Goal: Information Seeking & Learning: Learn about a topic

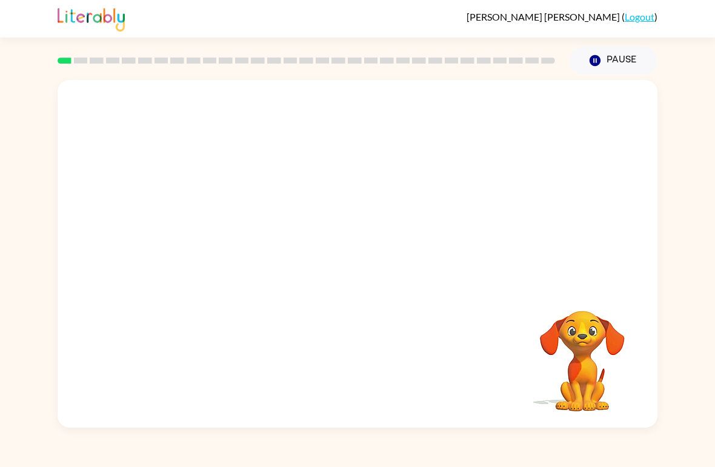
click at [658, 398] on div "Your browser must support playing .mp4 files to use Literably. Please try using…" at bounding box center [357, 251] width 715 height 353
click at [653, 370] on div "Your browser must support playing .mp4 files to use Literably. Please try using…" at bounding box center [358, 254] width 600 height 348
click at [612, 367] on video "Your browser must support playing .mp4 files to use Literably. Please try using…" at bounding box center [582, 352] width 121 height 121
click at [214, 105] on video "Your browser must support playing .mp4 files to use Literably. Please try using…" at bounding box center [358, 182] width 600 height 205
click at [235, 145] on video "Your browser must support playing .mp4 files to use Literably. Please try using…" at bounding box center [358, 182] width 600 height 205
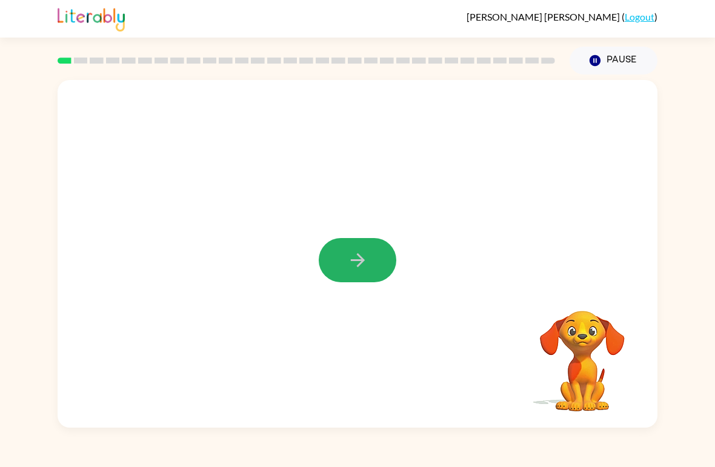
click at [356, 264] on icon "button" at bounding box center [357, 260] width 21 height 21
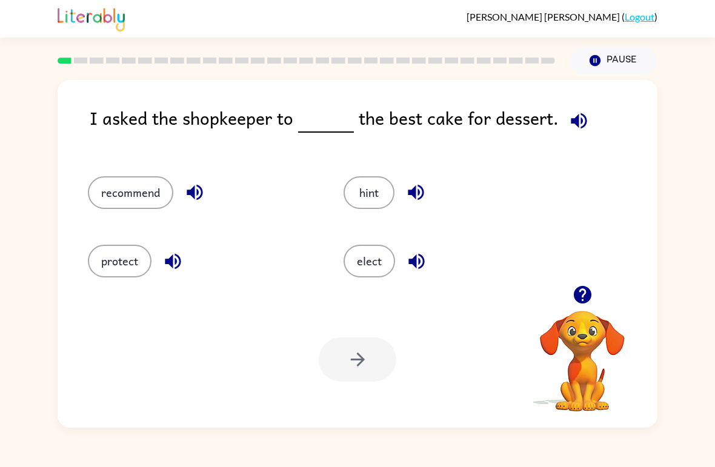
click at [126, 192] on button "recommend" at bounding box center [130, 192] width 85 height 33
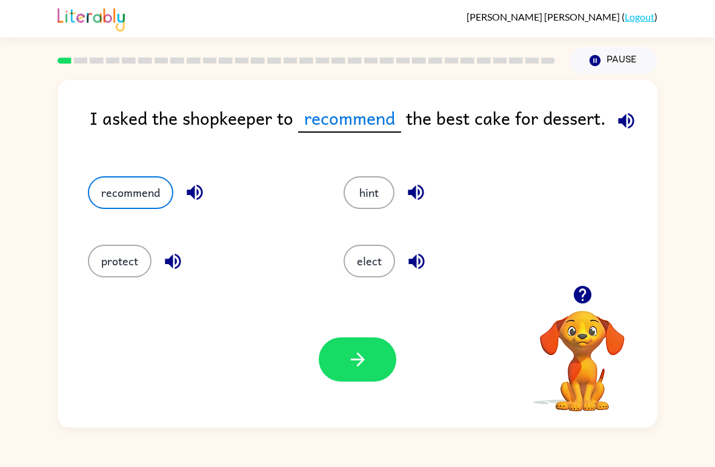
click at [355, 359] on icon "button" at bounding box center [357, 359] width 21 height 21
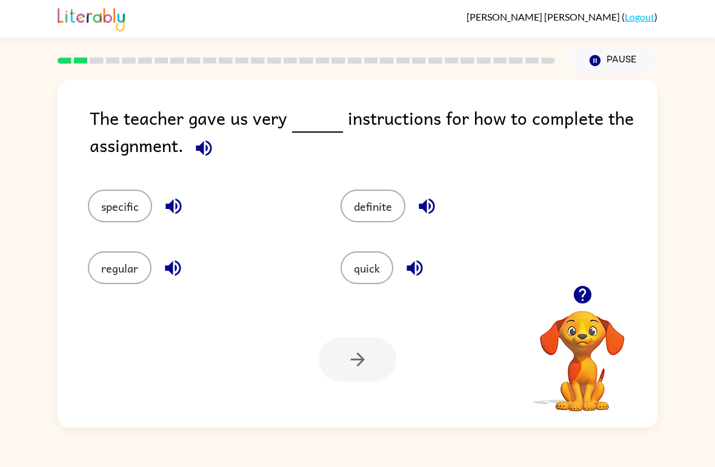
click at [355, 281] on button "quick" at bounding box center [367, 268] width 53 height 33
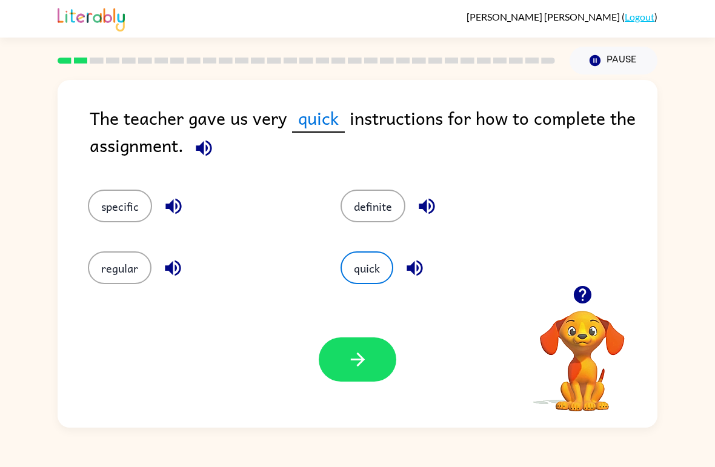
click at [365, 372] on button "button" at bounding box center [358, 360] width 78 height 44
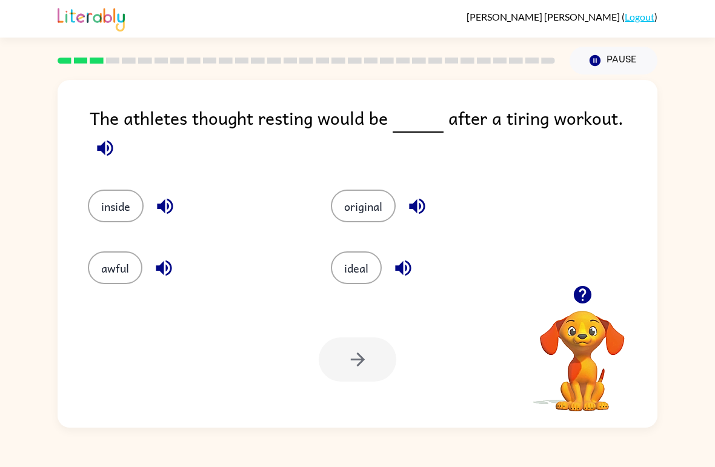
click at [112, 190] on button "inside" at bounding box center [116, 206] width 56 height 33
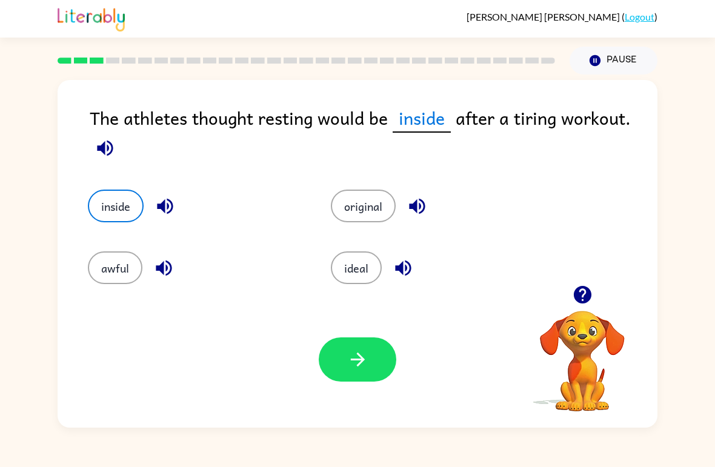
click at [369, 262] on button "ideal" at bounding box center [356, 268] width 51 height 33
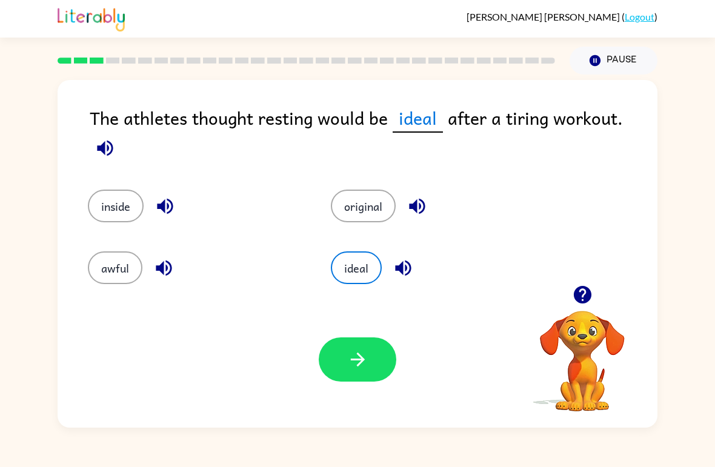
click at [88, 209] on div "inside" at bounding box center [195, 206] width 215 height 33
click at [123, 198] on button "inside" at bounding box center [116, 206] width 56 height 33
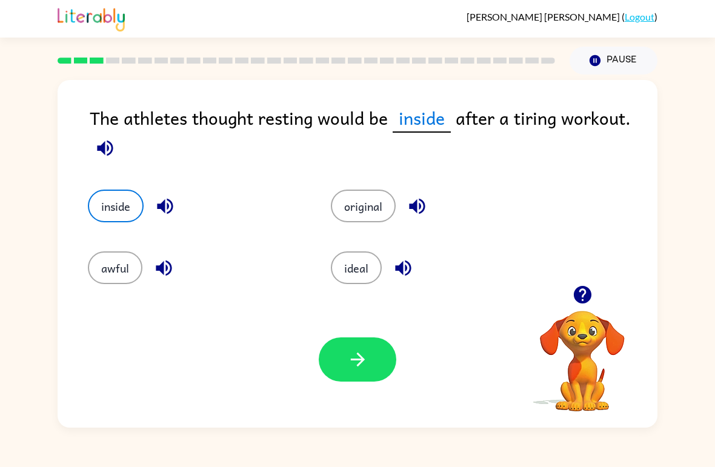
click at [359, 279] on button "ideal" at bounding box center [356, 268] width 51 height 33
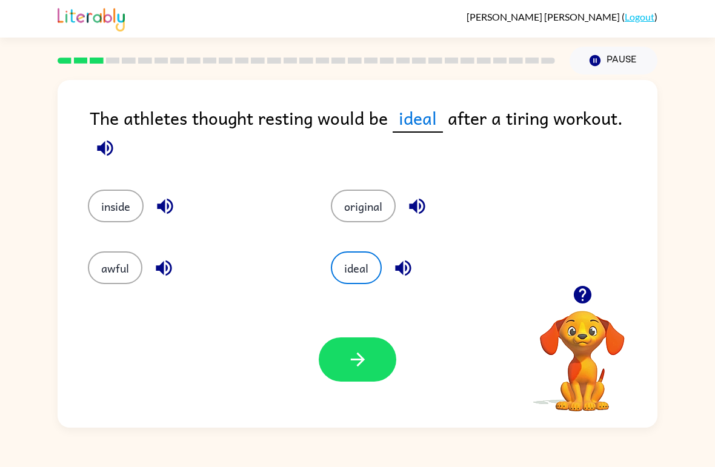
click at [357, 364] on icon "button" at bounding box center [357, 359] width 21 height 21
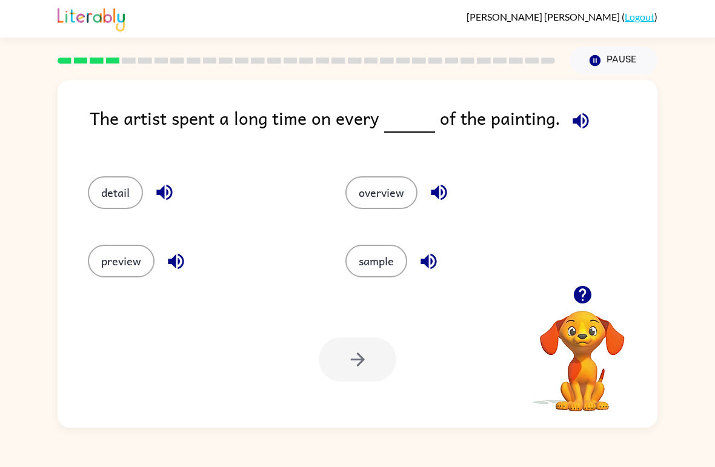
click at [105, 179] on button "detail" at bounding box center [115, 192] width 55 height 33
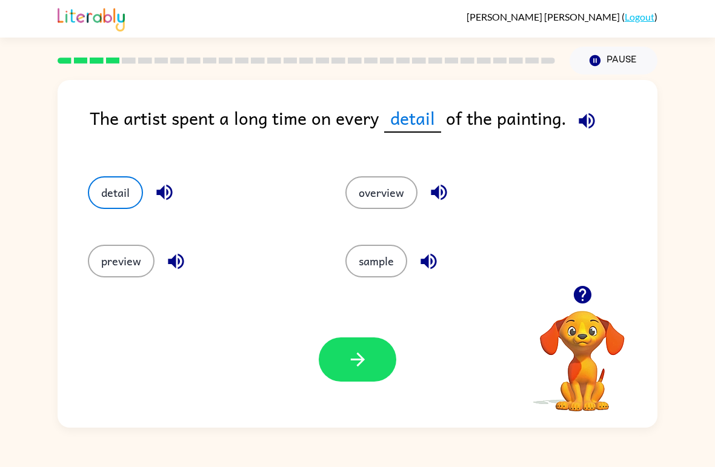
click at [370, 362] on button "button" at bounding box center [358, 360] width 78 height 44
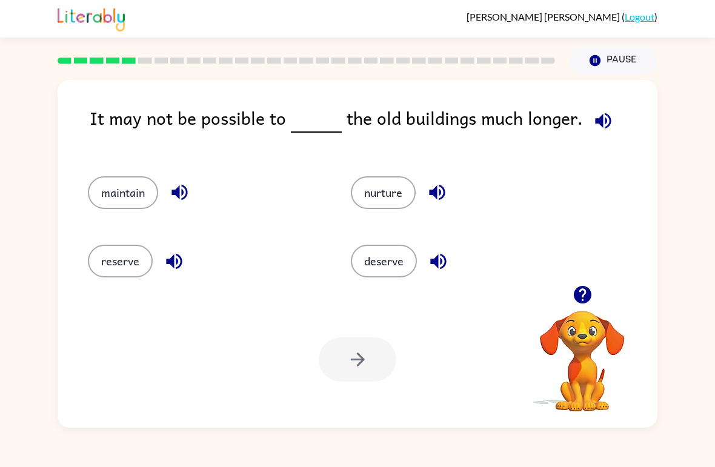
click at [135, 193] on button "maintain" at bounding box center [123, 192] width 70 height 33
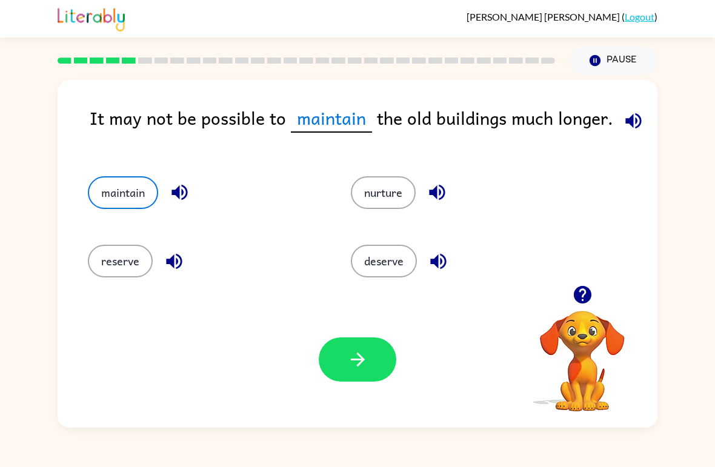
click at [385, 366] on button "button" at bounding box center [358, 360] width 78 height 44
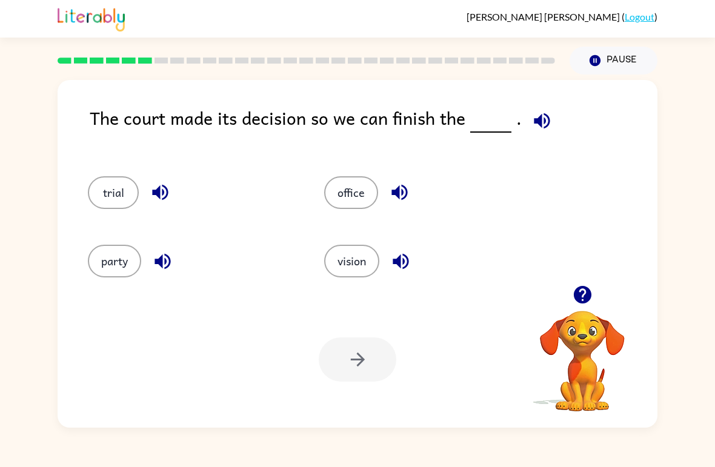
click at [90, 187] on button "trial" at bounding box center [113, 192] width 51 height 33
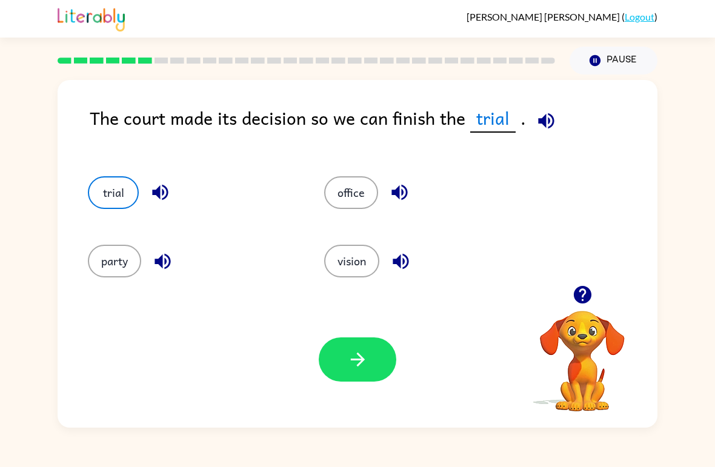
click at [368, 359] on button "button" at bounding box center [358, 360] width 78 height 44
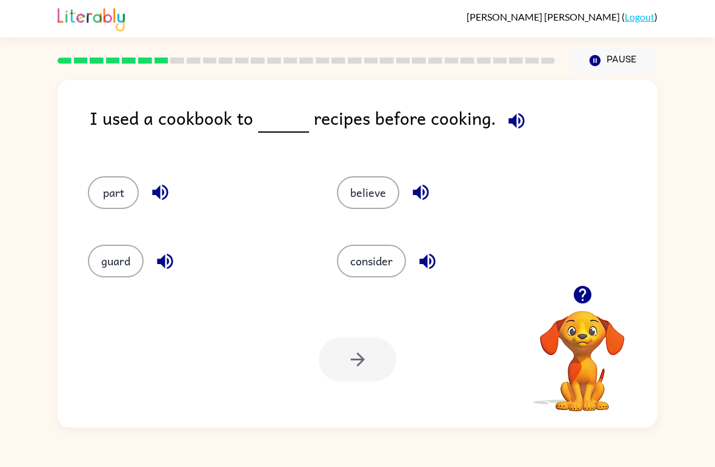
click at [104, 270] on button "guard" at bounding box center [116, 261] width 56 height 33
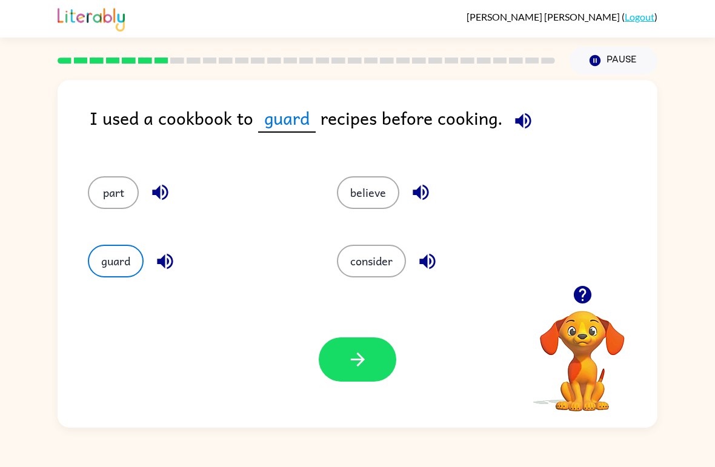
click at [390, 370] on button "button" at bounding box center [358, 360] width 78 height 44
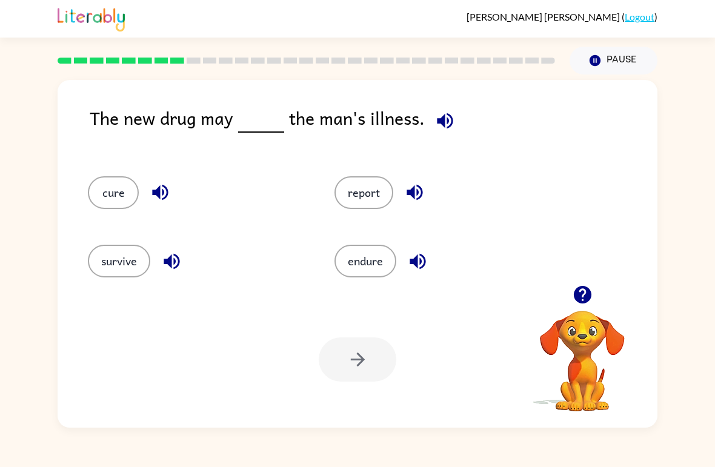
click at [105, 201] on button "cure" at bounding box center [113, 192] width 51 height 33
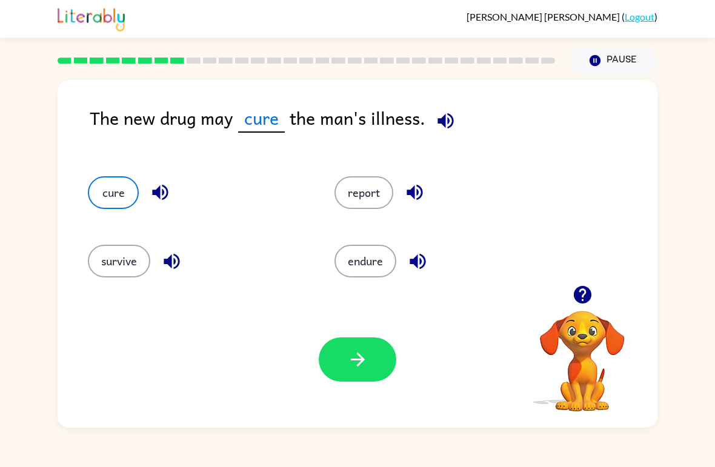
click at [116, 270] on button "survive" at bounding box center [119, 261] width 62 height 33
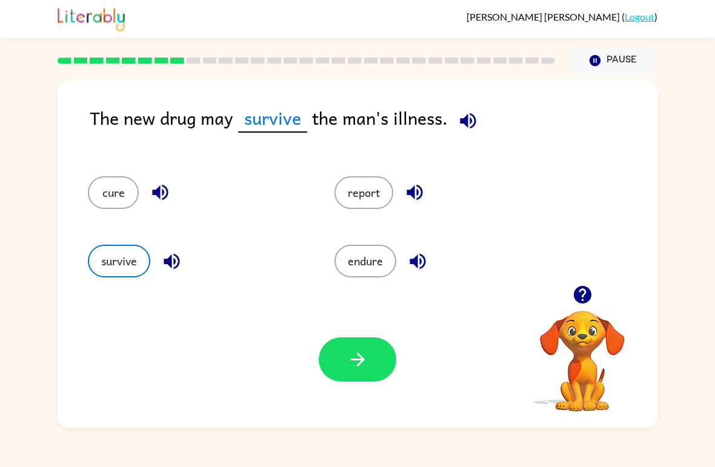
click at [112, 185] on button "cure" at bounding box center [113, 192] width 51 height 33
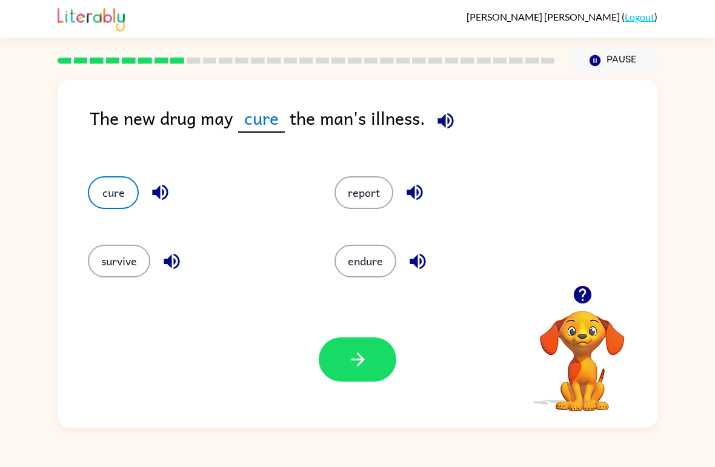
click at [387, 354] on button "button" at bounding box center [358, 360] width 78 height 44
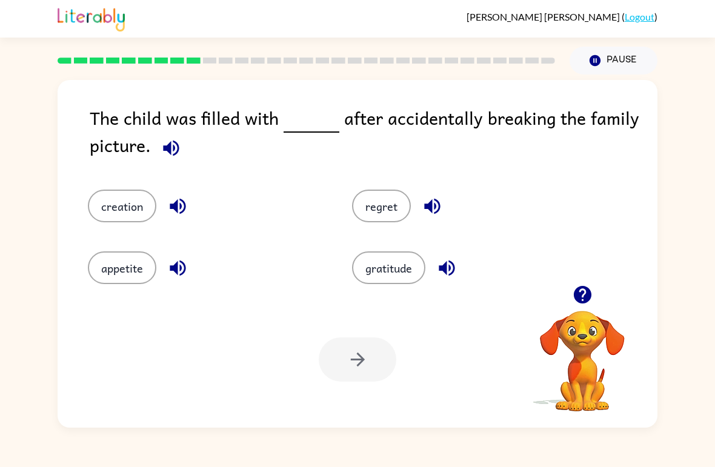
click at [592, 291] on icon "button" at bounding box center [582, 294] width 21 height 21
click at [379, 284] on button "gratitude" at bounding box center [388, 268] width 73 height 33
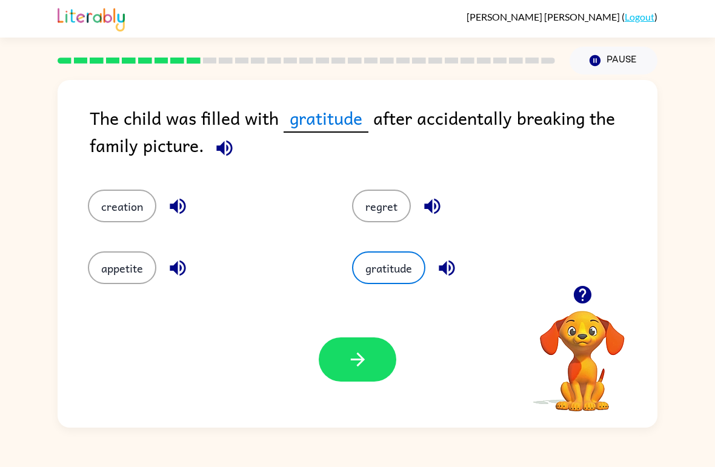
click at [337, 344] on button "button" at bounding box center [358, 360] width 78 height 44
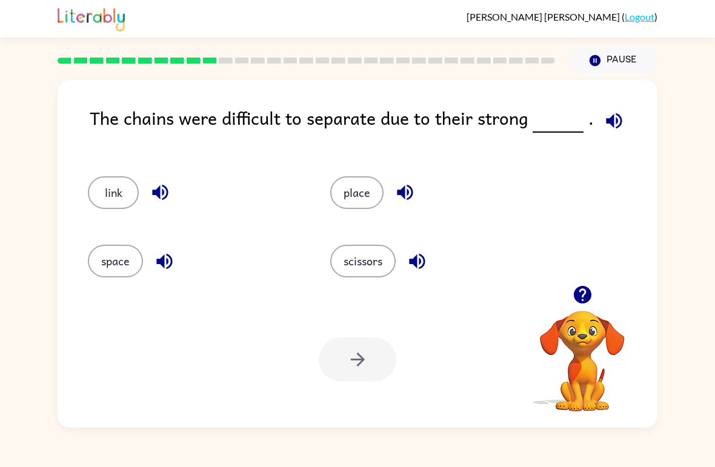
click at [376, 369] on div at bounding box center [358, 360] width 78 height 44
click at [368, 261] on button "scissors" at bounding box center [362, 261] width 65 height 33
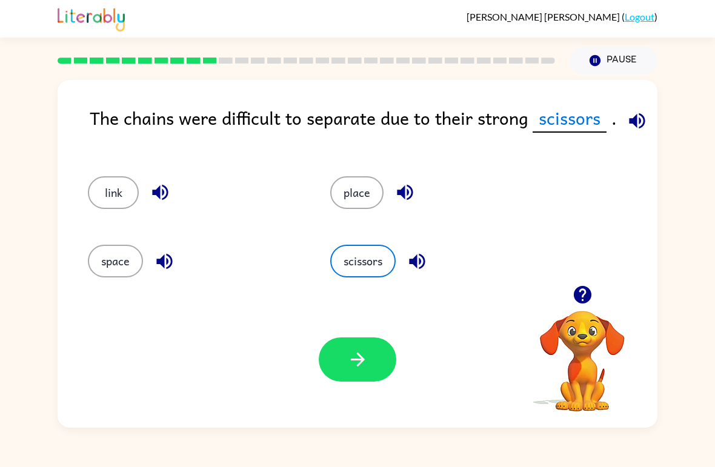
click at [367, 375] on button "button" at bounding box center [358, 360] width 78 height 44
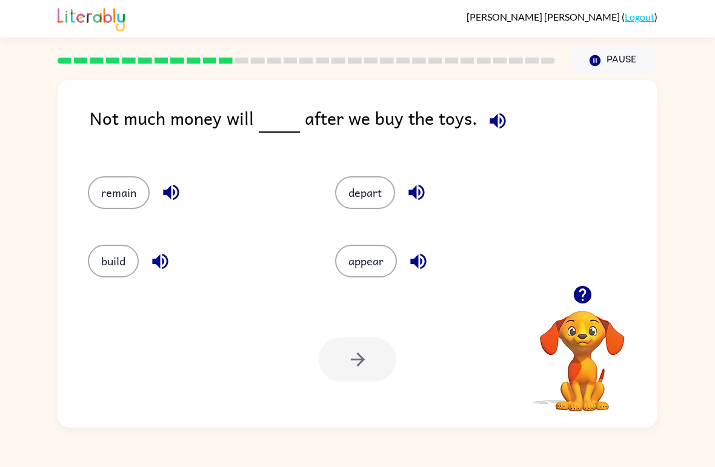
click at [355, 253] on button "appear" at bounding box center [366, 261] width 62 height 33
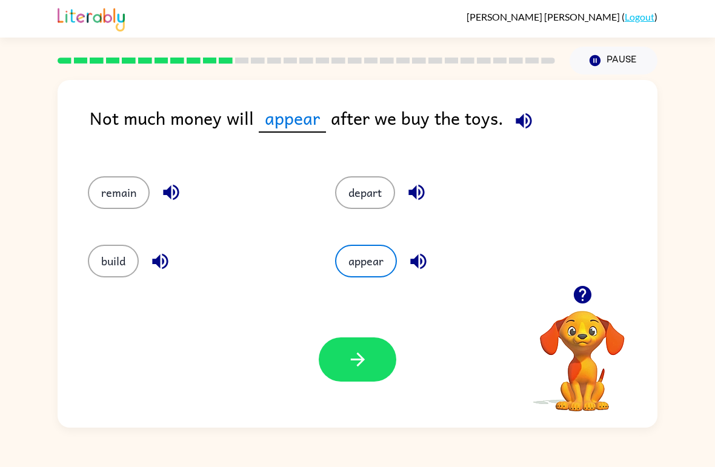
click at [109, 187] on button "remain" at bounding box center [119, 192] width 62 height 33
click at [347, 354] on icon "button" at bounding box center [357, 359] width 21 height 21
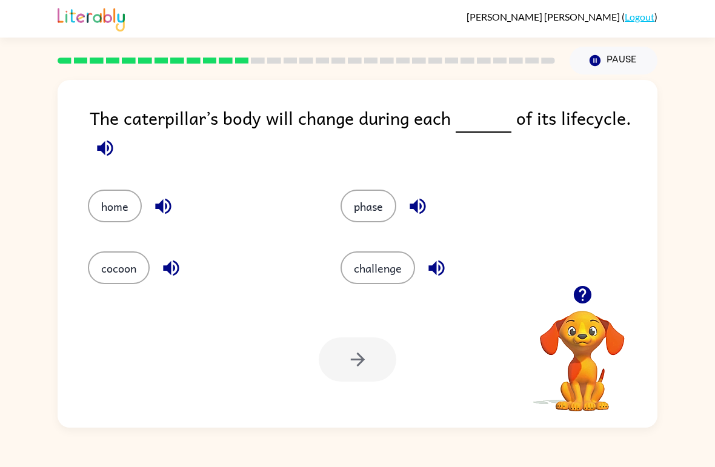
click at [114, 96] on div "The caterpillar’s body will change during each of its lifecycle. home phase coc…" at bounding box center [358, 254] width 600 height 348
click at [98, 82] on div "The caterpillar’s body will change during each of its lifecycle. home phase coc…" at bounding box center [358, 254] width 600 height 348
click at [372, 367] on div at bounding box center [358, 360] width 78 height 44
click at [348, 342] on div at bounding box center [358, 360] width 78 height 44
click at [367, 203] on button "phase" at bounding box center [369, 206] width 56 height 33
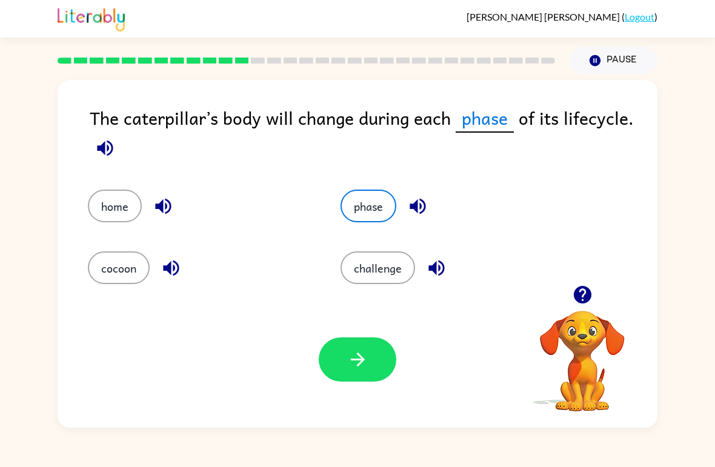
click at [335, 355] on button "button" at bounding box center [358, 360] width 78 height 44
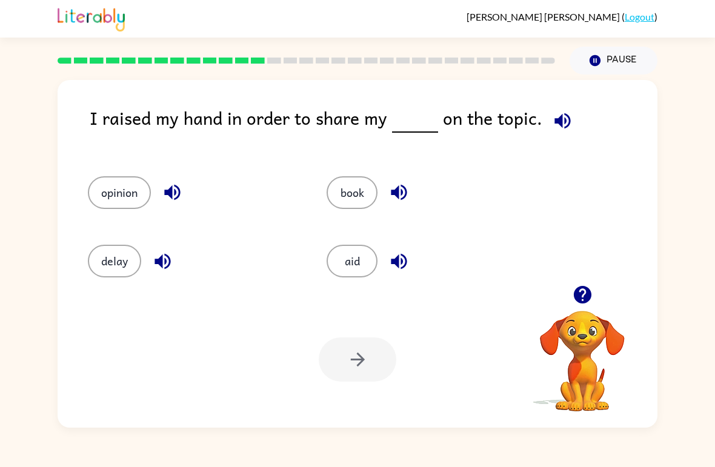
click at [352, 188] on button "book" at bounding box center [352, 192] width 51 height 33
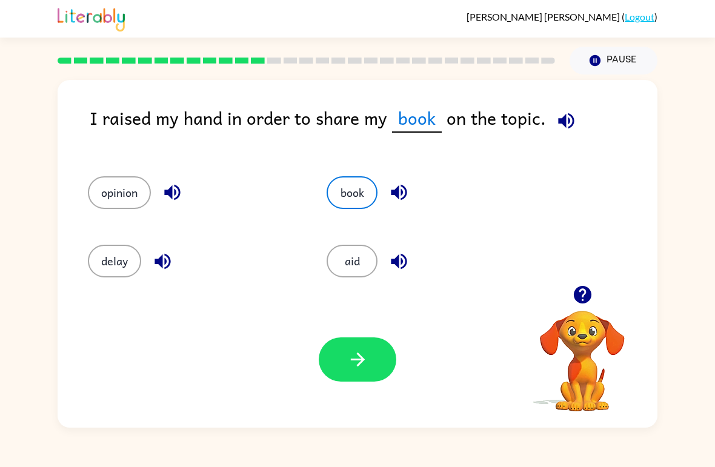
click at [360, 359] on icon "button" at bounding box center [357, 359] width 21 height 21
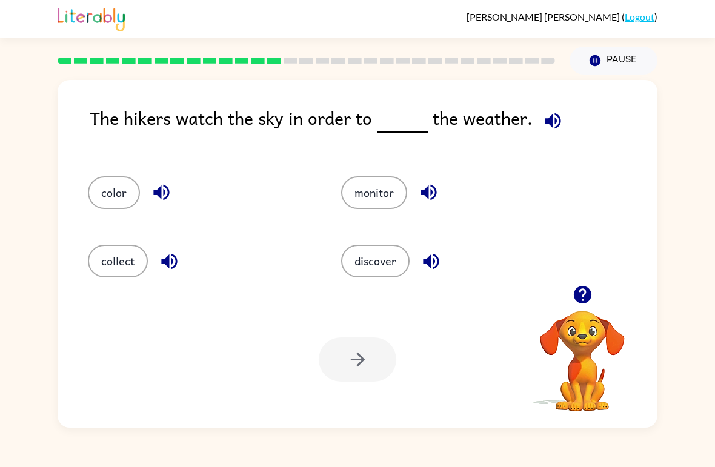
click at [376, 272] on button "discover" at bounding box center [375, 261] width 68 height 33
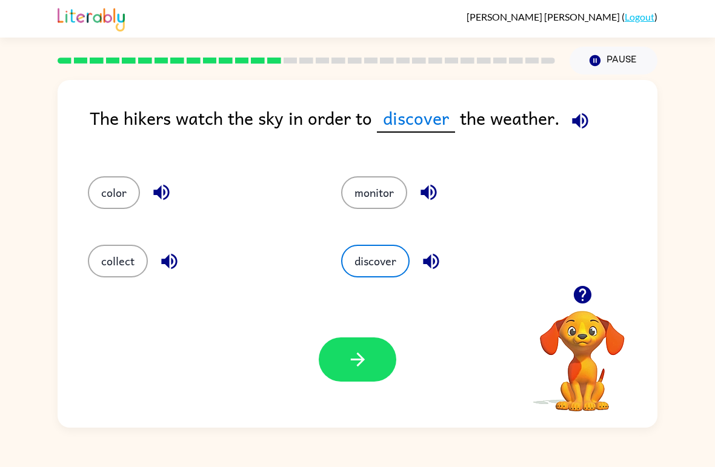
click at [341, 371] on button "button" at bounding box center [358, 360] width 78 height 44
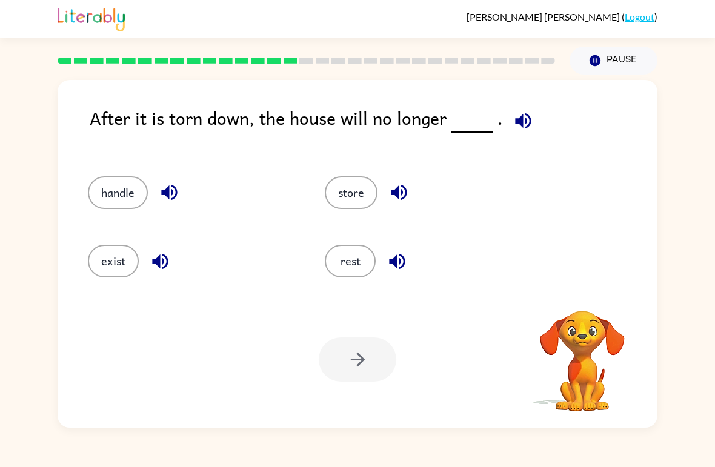
click at [444, 300] on div "Your browser must support playing .mp4 files to use Literably. Please try using…" at bounding box center [358, 360] width 600 height 136
click at [443, 299] on div "Your browser must support playing .mp4 files to use Literably. Please try using…" at bounding box center [358, 360] width 600 height 136
click at [463, 299] on div "Your browser must support playing .mp4 files to use Literably. Please try using…" at bounding box center [358, 360] width 600 height 136
click at [463, 298] on div "Your browser must support playing .mp4 files to use Literably. Please try using…" at bounding box center [358, 360] width 600 height 136
click at [416, 347] on div "Your browser must support playing .mp4 files to use Literably. Please try using…" at bounding box center [358, 360] width 600 height 136
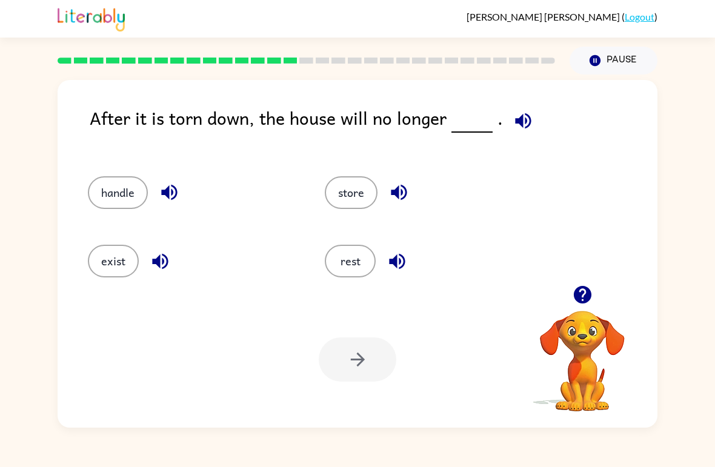
click at [342, 285] on div "rest" at bounding box center [420, 256] width 237 height 68
click at [374, 262] on button "rest" at bounding box center [350, 261] width 51 height 33
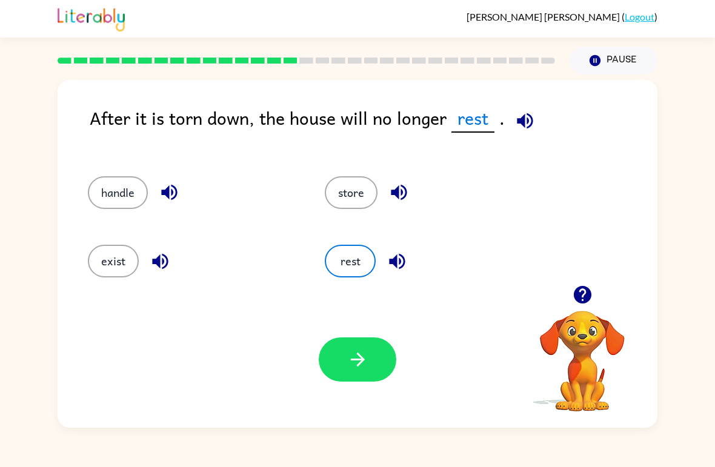
click at [371, 356] on button "button" at bounding box center [358, 360] width 78 height 44
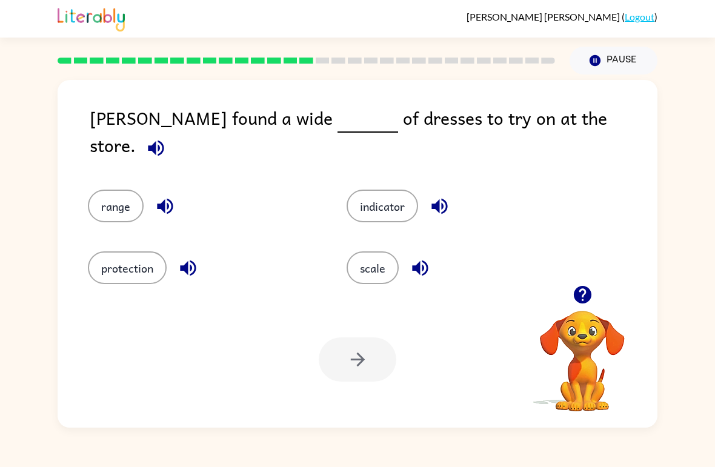
click at [101, 267] on button "protection" at bounding box center [127, 268] width 79 height 33
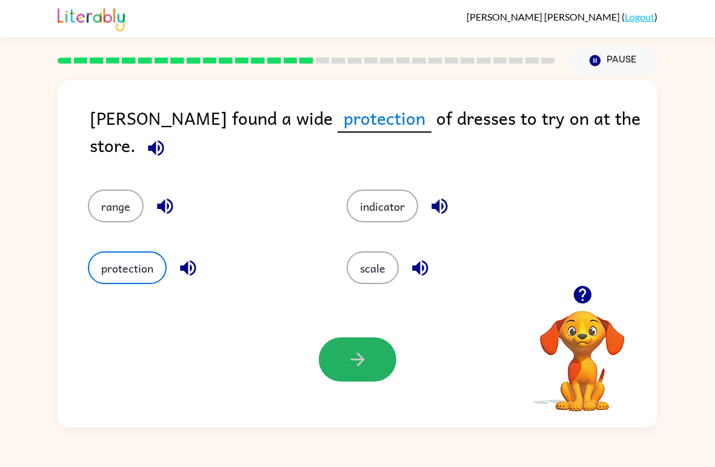
click at [365, 339] on button "button" at bounding box center [358, 360] width 78 height 44
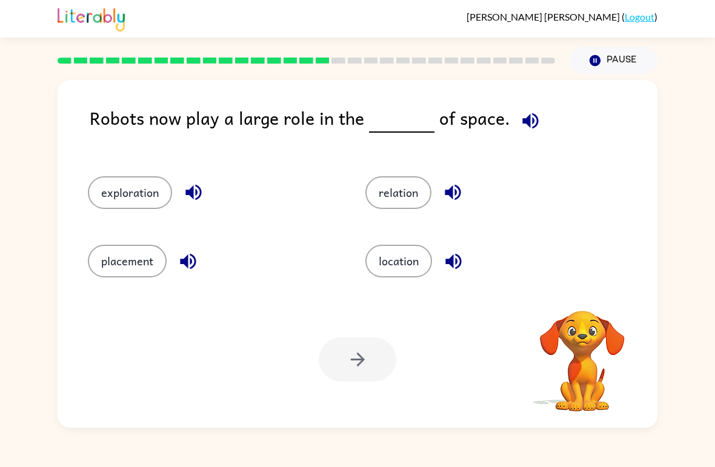
click at [347, 362] on div at bounding box center [358, 360] width 78 height 44
click at [412, 264] on button "location" at bounding box center [398, 261] width 67 height 33
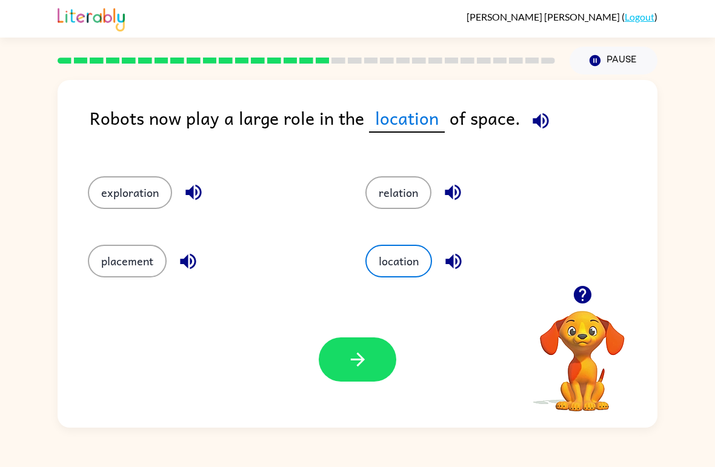
click at [398, 184] on button "relation" at bounding box center [398, 192] width 66 height 33
click at [111, 197] on button "exploration" at bounding box center [130, 192] width 84 height 33
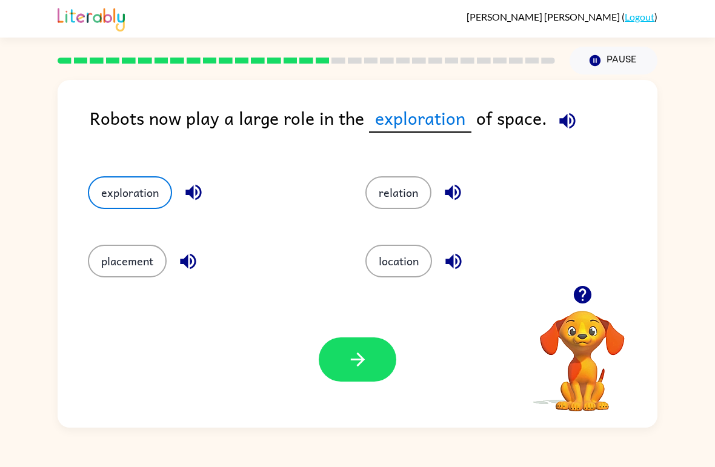
click at [336, 375] on button "button" at bounding box center [358, 360] width 78 height 44
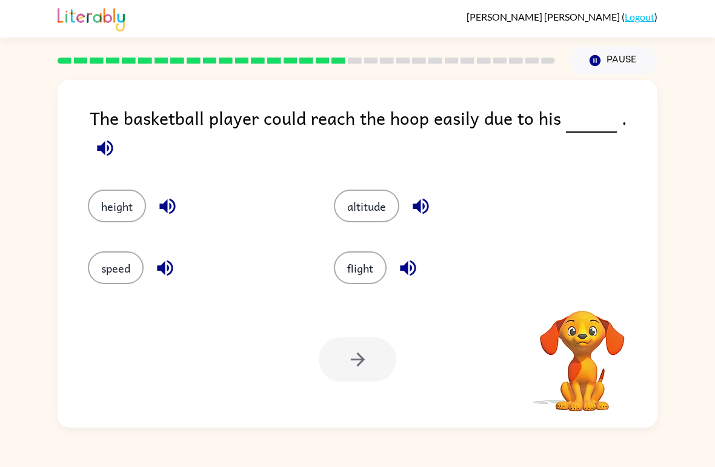
click at [367, 376] on div at bounding box center [358, 360] width 78 height 44
click at [115, 199] on button "height" at bounding box center [117, 206] width 58 height 33
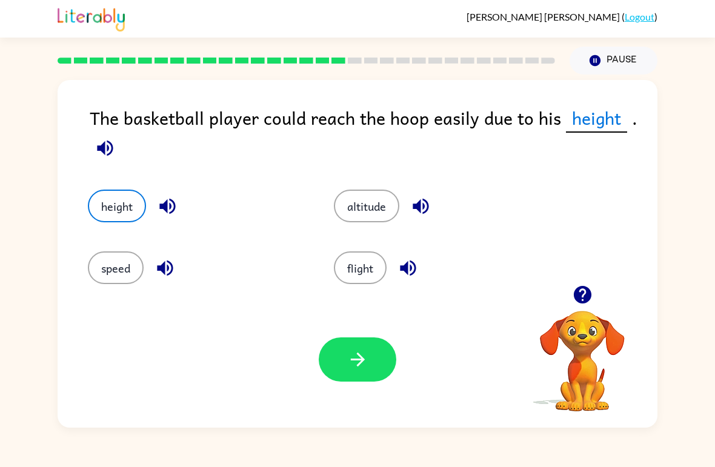
click at [330, 379] on button "button" at bounding box center [358, 360] width 78 height 44
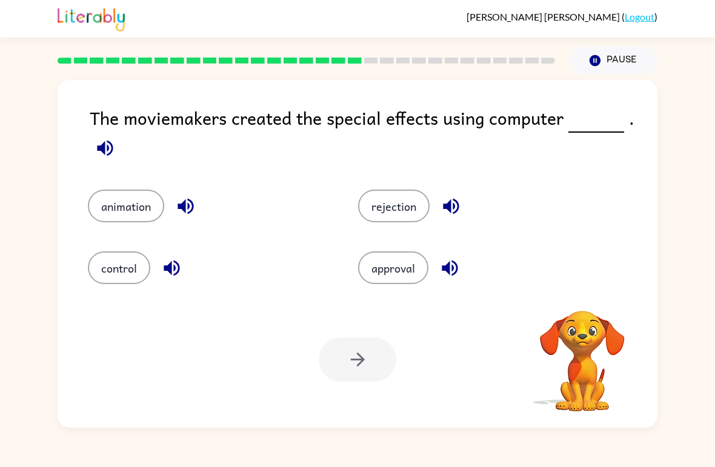
click at [358, 367] on div at bounding box center [358, 360] width 78 height 44
click at [384, 212] on button "rejection" at bounding box center [394, 206] width 72 height 33
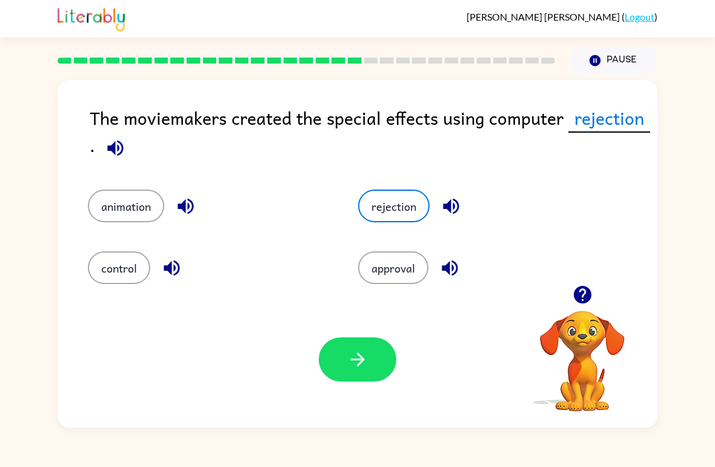
click at [112, 207] on button "animation" at bounding box center [126, 206] width 76 height 33
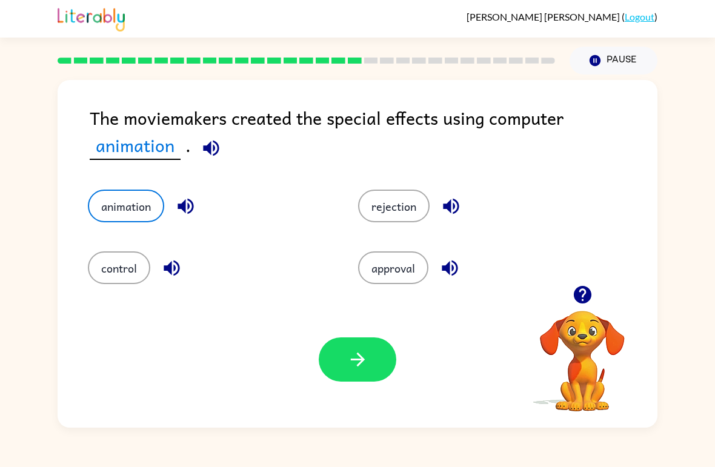
click at [344, 350] on button "button" at bounding box center [358, 360] width 78 height 44
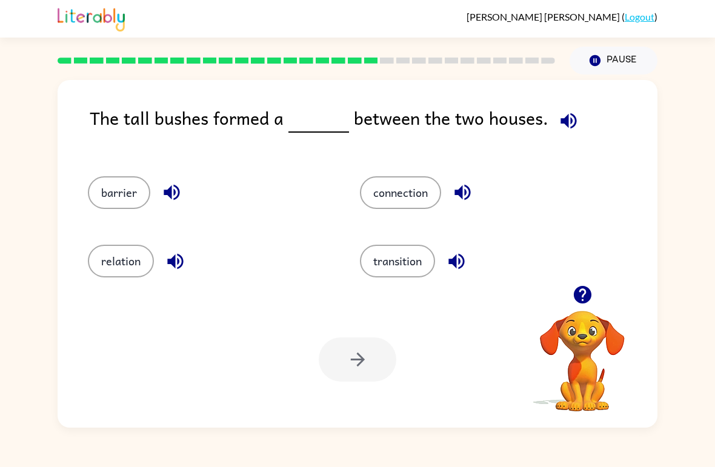
click at [111, 202] on button "barrier" at bounding box center [119, 192] width 62 height 33
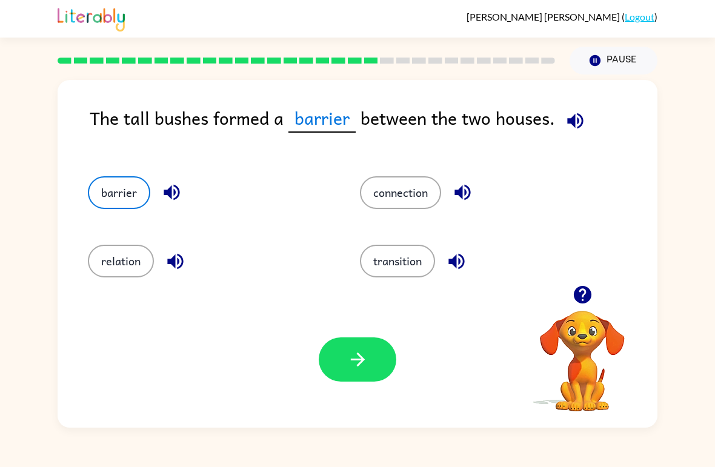
click at [380, 373] on button "button" at bounding box center [358, 360] width 78 height 44
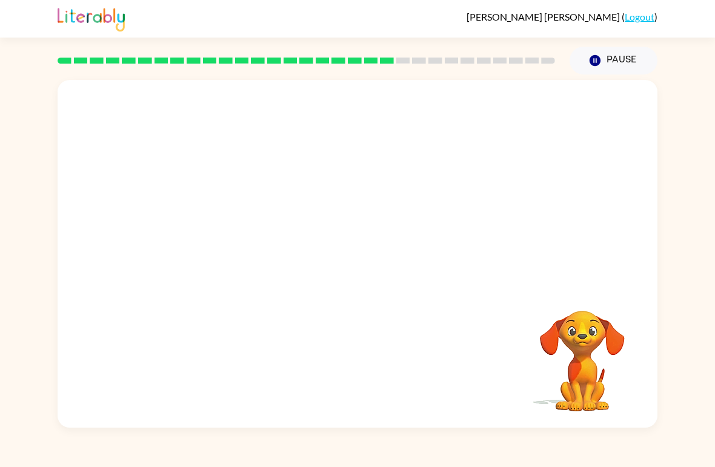
click at [518, 105] on video "Your browser must support playing .mp4 files to use Literably. Please try using…" at bounding box center [358, 182] width 600 height 205
click at [501, 68] on div at bounding box center [306, 60] width 512 height 42
click at [359, 276] on button "button" at bounding box center [358, 260] width 78 height 44
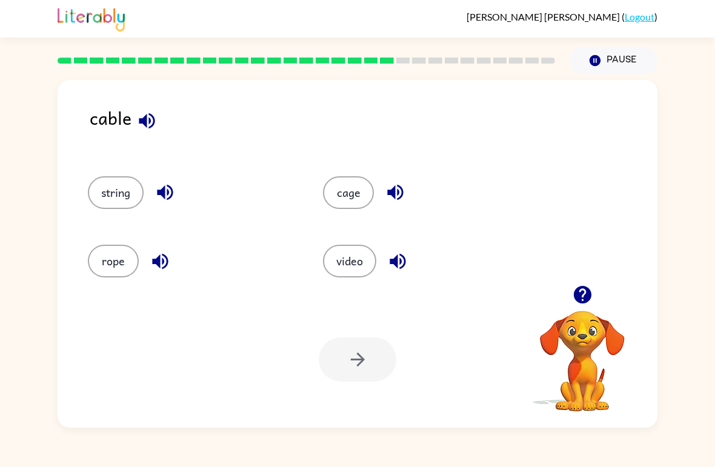
click at [116, 184] on button "string" at bounding box center [116, 192] width 56 height 33
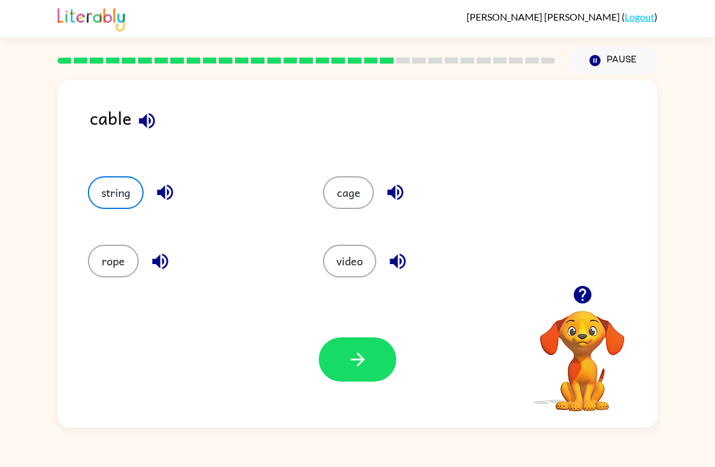
click at [113, 227] on div "rope" at bounding box center [182, 256] width 235 height 68
click at [107, 193] on button "string" at bounding box center [116, 192] width 56 height 33
click at [355, 372] on button "button" at bounding box center [358, 360] width 78 height 44
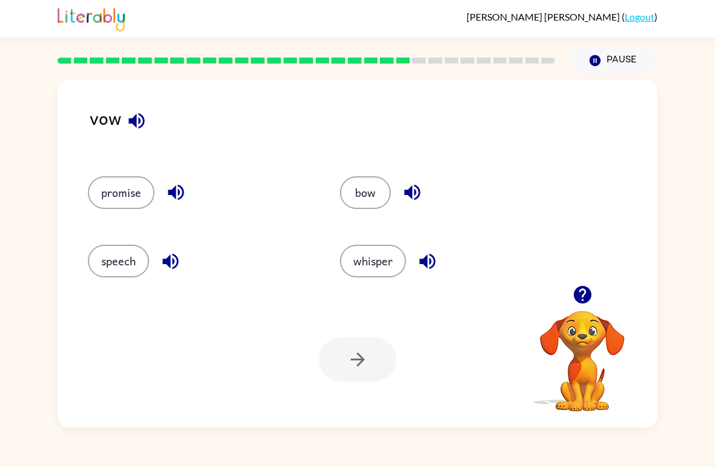
click at [341, 392] on div "Your browser must support playing .mp4 files to use Literably. Please try using…" at bounding box center [358, 360] width 600 height 136
click at [382, 375] on div at bounding box center [358, 360] width 78 height 44
click at [372, 192] on button "bow" at bounding box center [365, 192] width 51 height 33
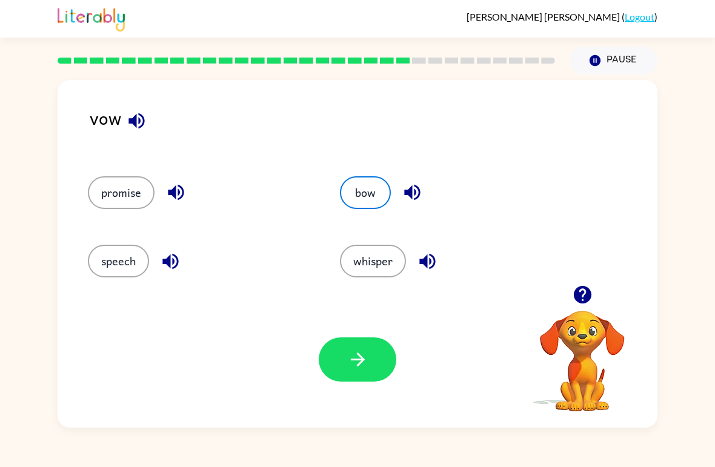
click at [373, 204] on button "bow" at bounding box center [365, 192] width 51 height 33
click at [373, 203] on button "bow" at bounding box center [365, 192] width 51 height 33
click at [358, 355] on icon "button" at bounding box center [357, 360] width 14 height 14
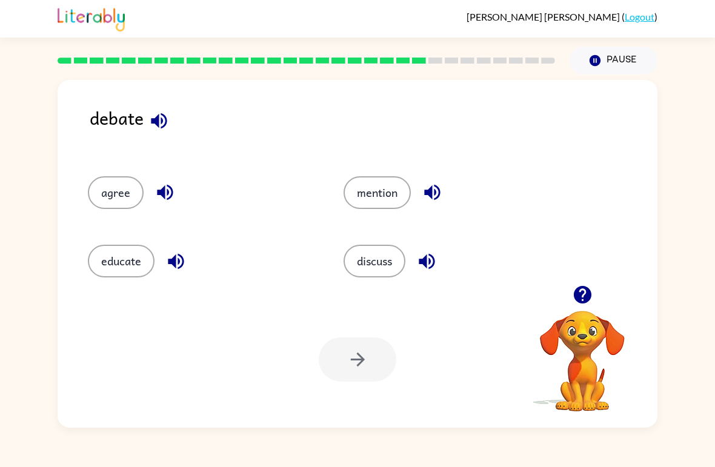
click at [125, 250] on button "educate" at bounding box center [121, 261] width 67 height 33
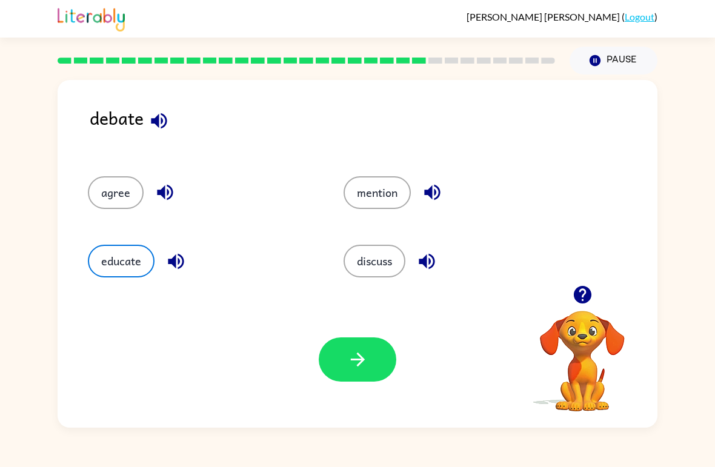
click at [395, 345] on div at bounding box center [358, 360] width 78 height 44
click at [370, 367] on button "button" at bounding box center [358, 360] width 78 height 44
click at [361, 363] on div at bounding box center [358, 360] width 78 height 44
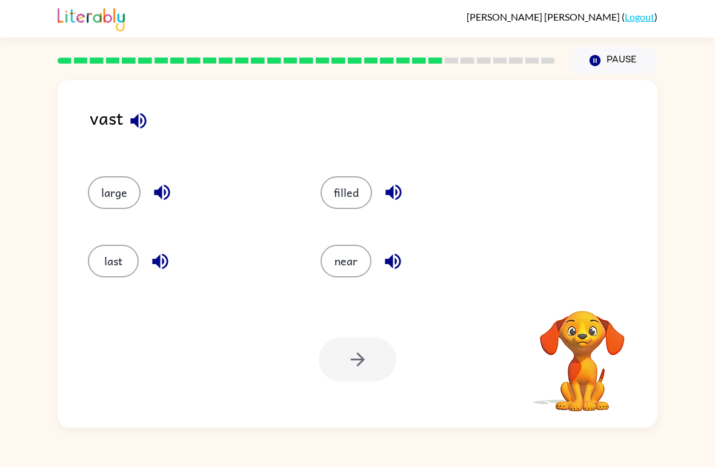
click at [338, 357] on div at bounding box center [358, 360] width 78 height 44
click at [347, 185] on button "filled" at bounding box center [347, 192] width 52 height 33
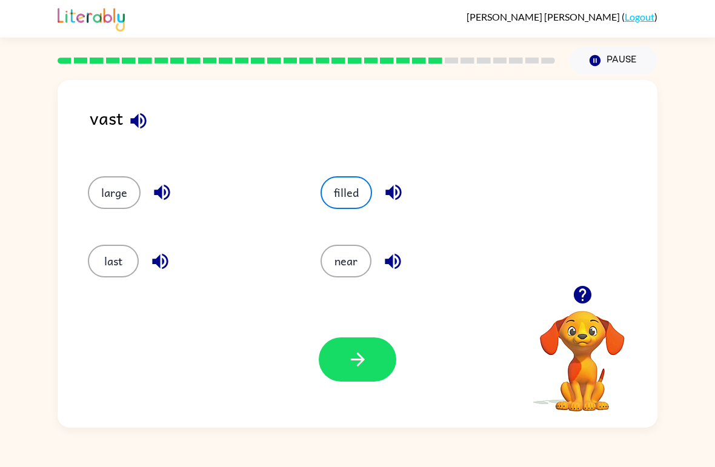
click at [331, 268] on button "near" at bounding box center [346, 261] width 51 height 33
click at [357, 378] on button "button" at bounding box center [358, 360] width 78 height 44
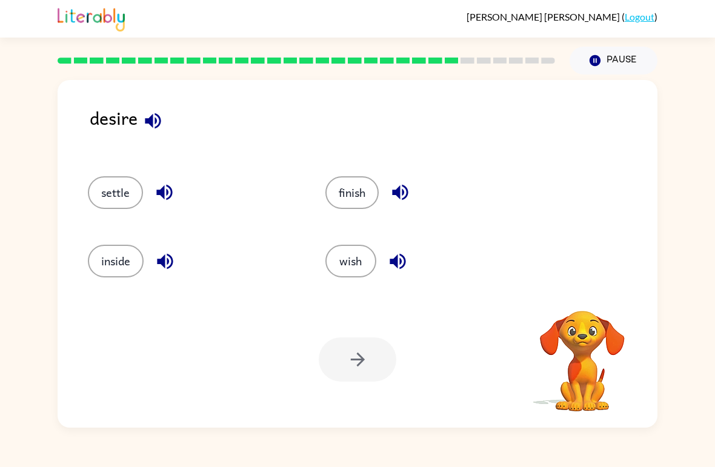
click at [379, 412] on div "Your browser must support playing .mp4 files to use Literably. Please try using…" at bounding box center [358, 360] width 600 height 136
click at [374, 199] on button "finish" at bounding box center [351, 192] width 53 height 33
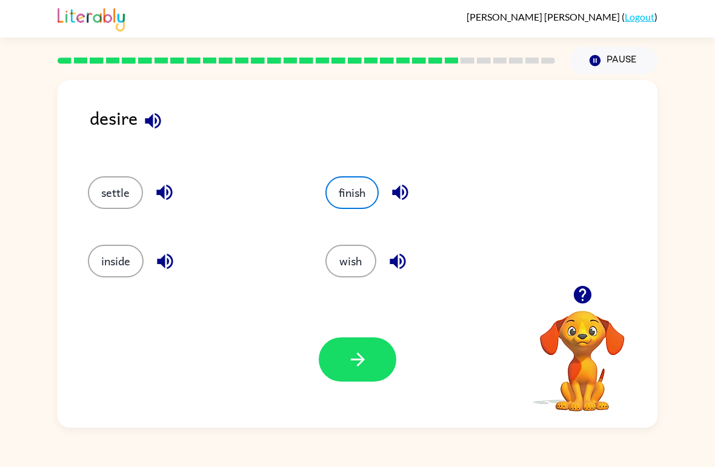
click at [321, 268] on div "wish" at bounding box center [421, 256] width 238 height 68
click at [130, 193] on button "settle" at bounding box center [115, 192] width 55 height 33
click at [336, 362] on button "button" at bounding box center [358, 360] width 78 height 44
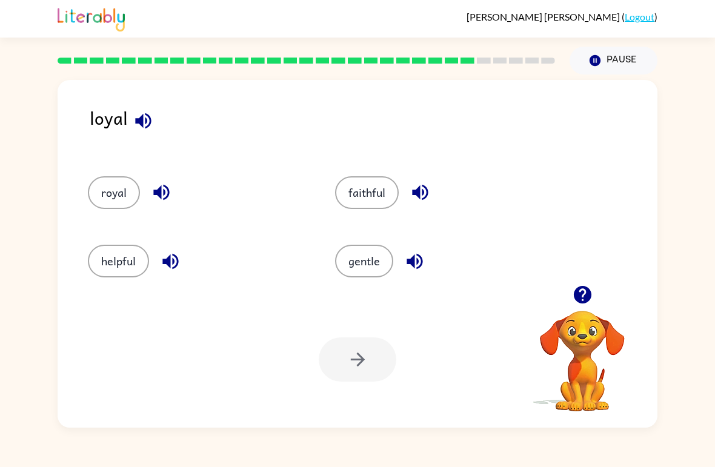
click at [121, 150] on div "loyal" at bounding box center [374, 128] width 568 height 48
click at [116, 195] on button "royal" at bounding box center [114, 192] width 52 height 33
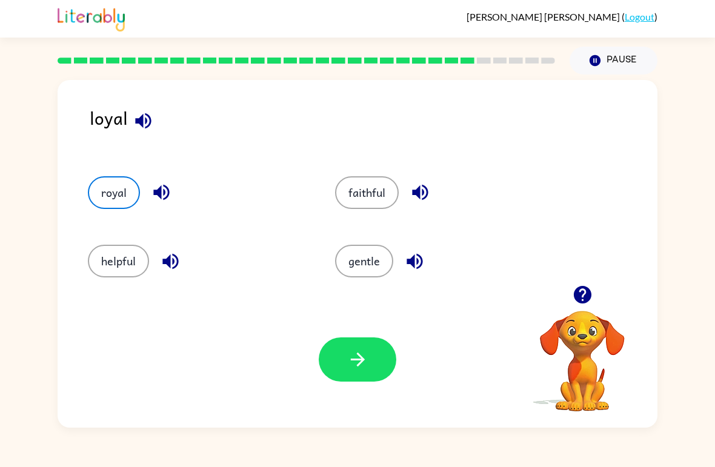
click at [374, 355] on button "button" at bounding box center [358, 360] width 78 height 44
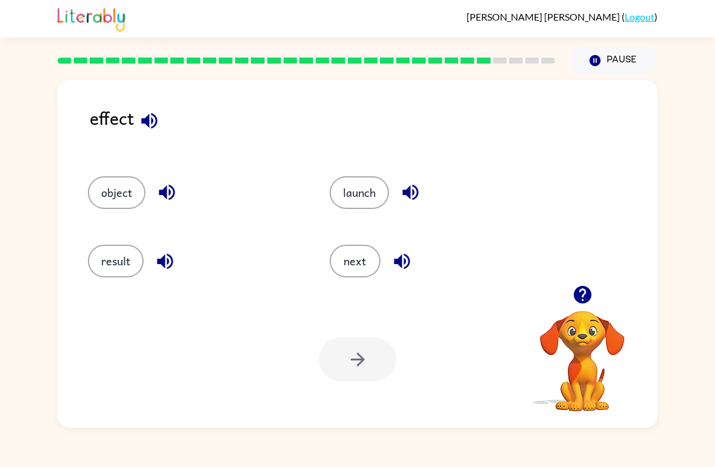
click at [105, 266] on button "result" at bounding box center [116, 261] width 56 height 33
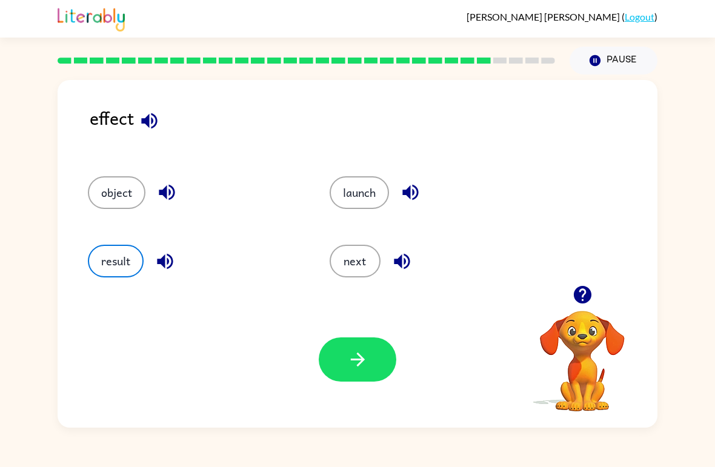
click at [356, 380] on button "button" at bounding box center [358, 360] width 78 height 44
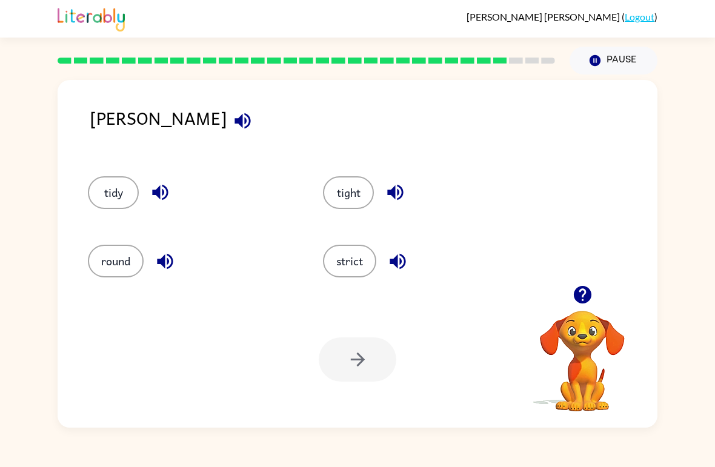
click at [324, 265] on button "strict" at bounding box center [349, 261] width 53 height 33
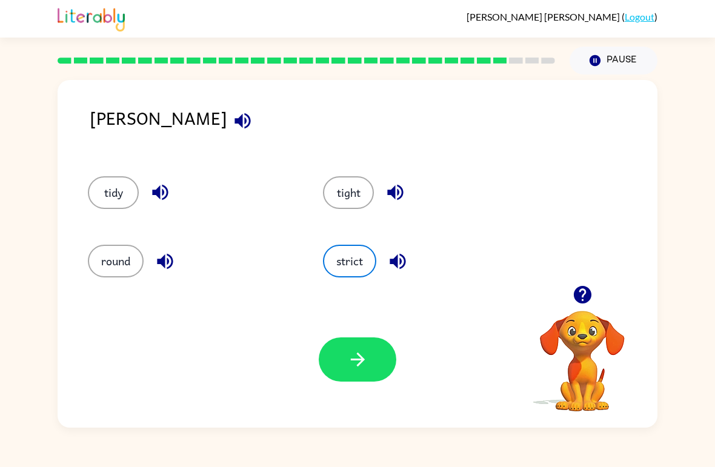
click at [357, 201] on button "tight" at bounding box center [348, 192] width 51 height 33
click at [410, 388] on div "Your browser must support playing .mp4 files to use Literably. Please try using…" at bounding box center [358, 360] width 600 height 136
click at [373, 395] on div "Your browser must support playing .mp4 files to use Literably. Please try using…" at bounding box center [358, 360] width 600 height 136
click at [362, 382] on button "button" at bounding box center [358, 360] width 78 height 44
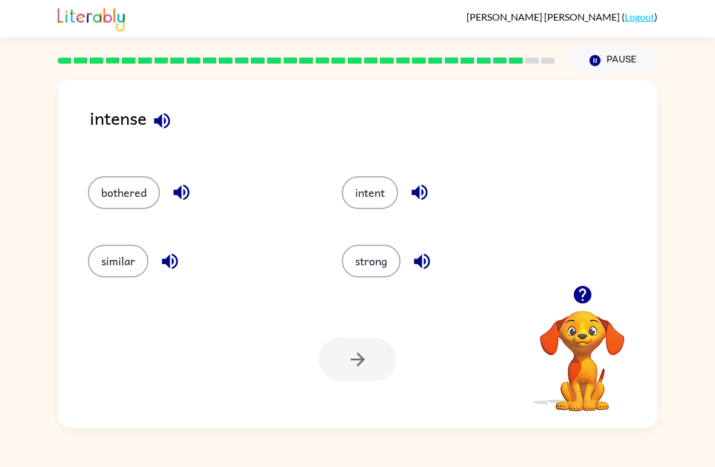
click at [359, 208] on button "intent" at bounding box center [370, 192] width 56 height 33
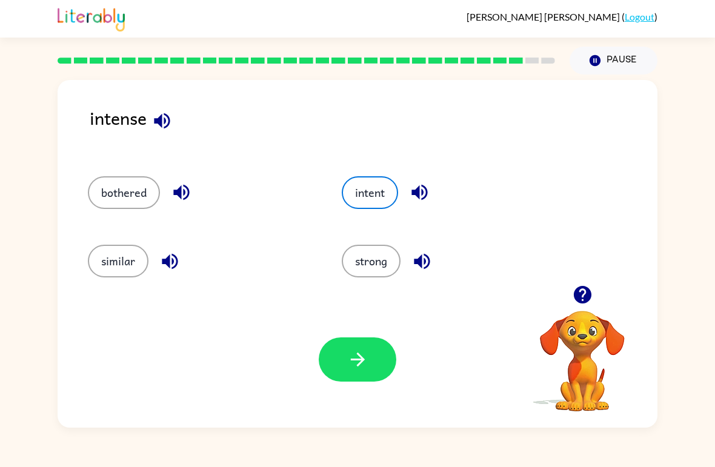
click at [375, 265] on button "strong" at bounding box center [371, 261] width 59 height 33
click at [376, 369] on button "button" at bounding box center [358, 360] width 78 height 44
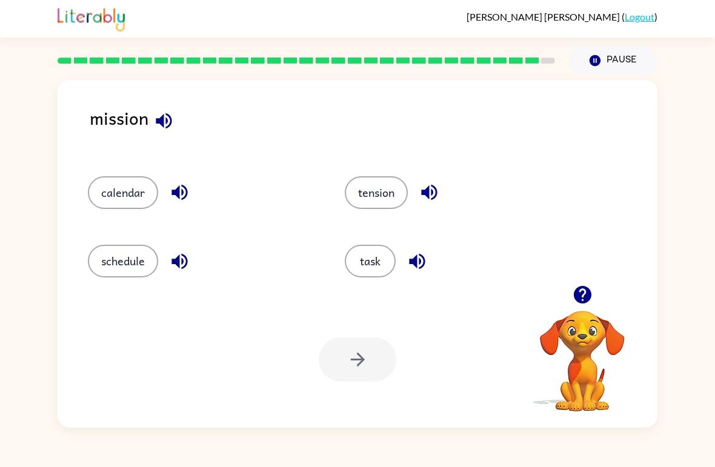
click at [378, 248] on button "task" at bounding box center [370, 261] width 51 height 33
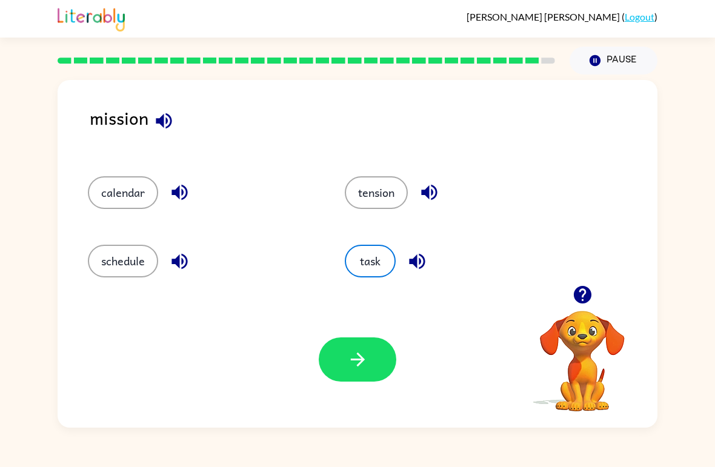
click at [353, 364] on icon "button" at bounding box center [357, 359] width 21 height 21
click at [352, 363] on div at bounding box center [358, 360] width 78 height 44
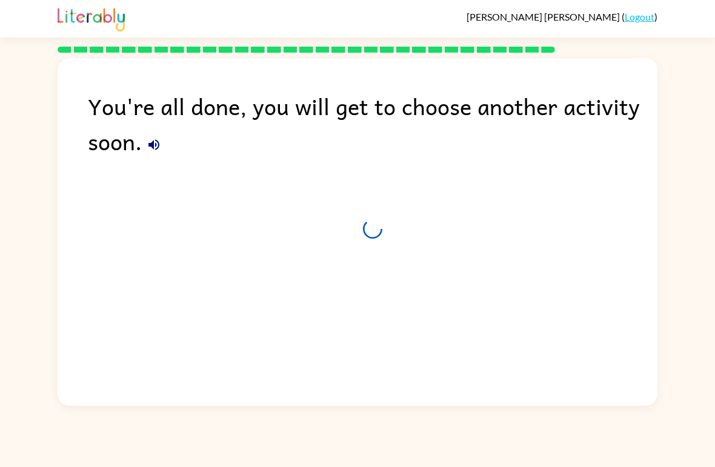
click at [353, 365] on div "You're all done, you will get to choose another activity soon." at bounding box center [358, 229] width 600 height 342
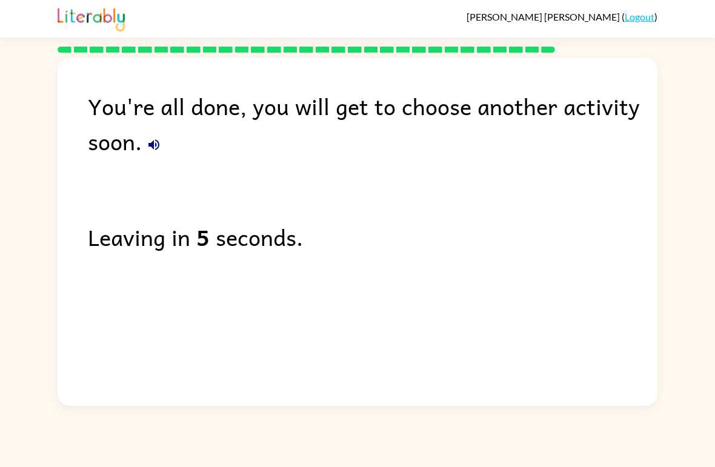
click at [367, 353] on div "You're all done, you will get to choose another activity soon. Leaving in 5 sec…" at bounding box center [358, 229] width 600 height 342
click at [641, 175] on div "You're all done, you will get to choose another activity soon. Leaving in 1 sec…" at bounding box center [358, 229] width 600 height 342
